Goal: Navigation & Orientation: Find specific page/section

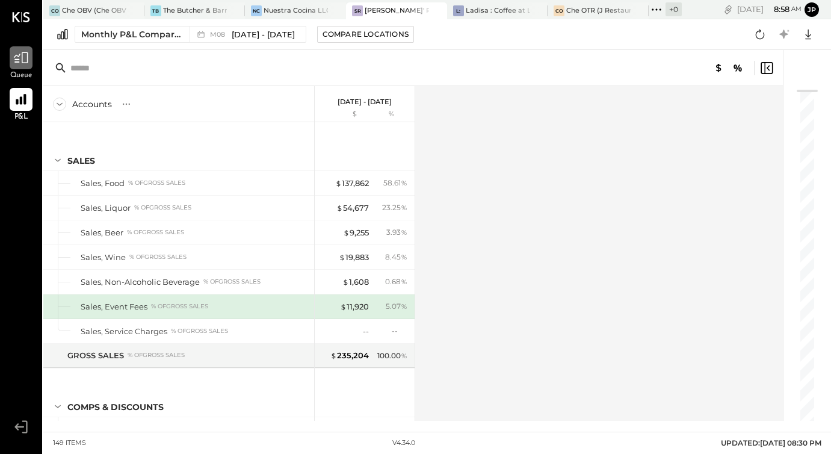
click at [24, 66] on div at bounding box center [21, 57] width 23 height 23
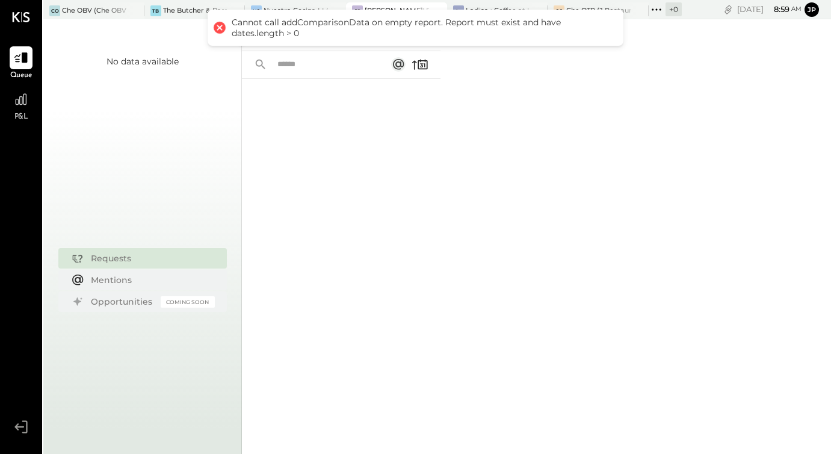
click at [218, 28] on div at bounding box center [219, 27] width 17 height 17
click at [542, 144] on div "For Me For KS Closed" at bounding box center [536, 236] width 589 height 434
click at [599, 2] on div "CO Che OTR (J Restaurant LLC) - Ignite" at bounding box center [598, 10] width 101 height 17
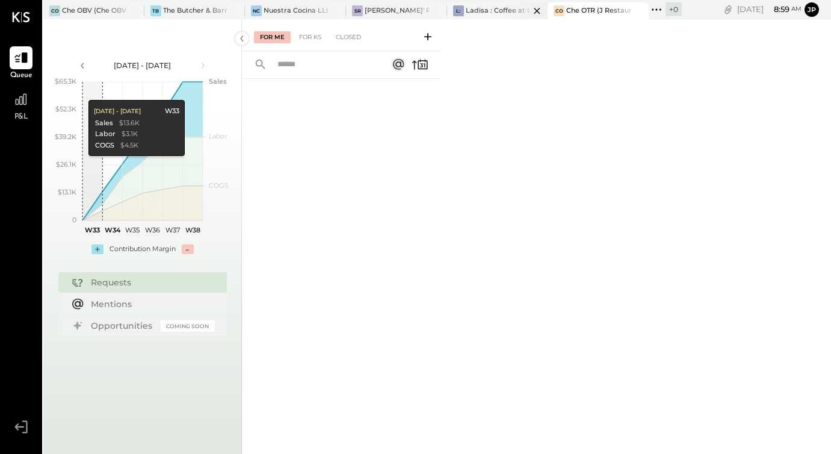
click at [502, 10] on div "Ladisa : Coffee at Lola's" at bounding box center [498, 11] width 64 height 10
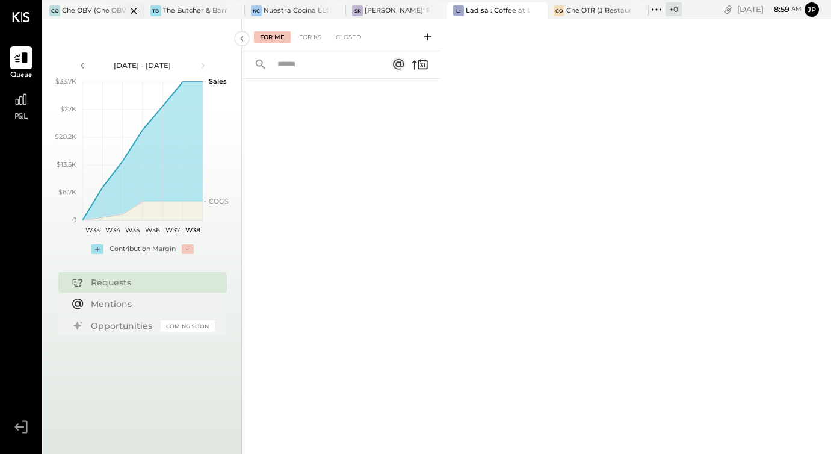
click at [62, 10] on div "Che OBV (Che OBV LLC) - Ignite" at bounding box center [94, 11] width 64 height 10
